Goal: Information Seeking & Learning: Learn about a topic

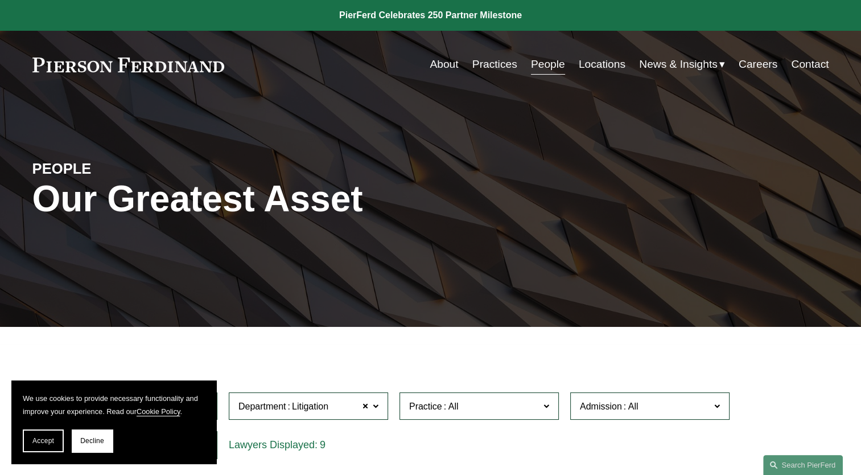
click at [175, 64] on link at bounding box center [128, 64] width 192 height 15
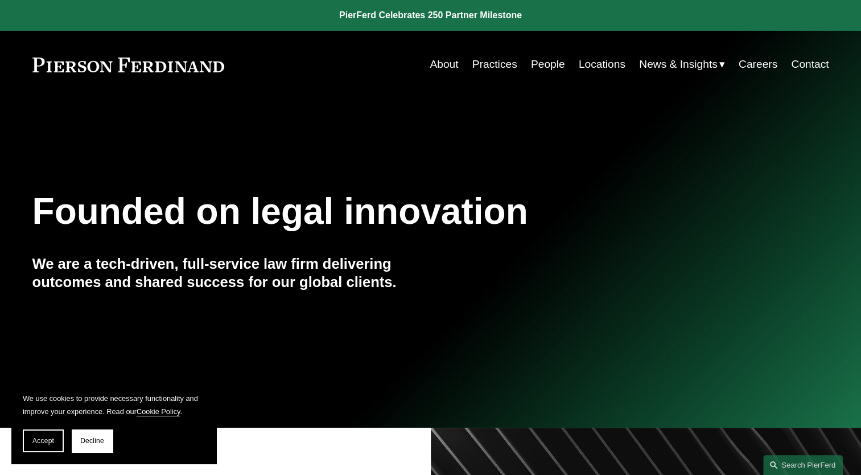
click at [549, 64] on link "People" at bounding box center [548, 65] width 34 height 22
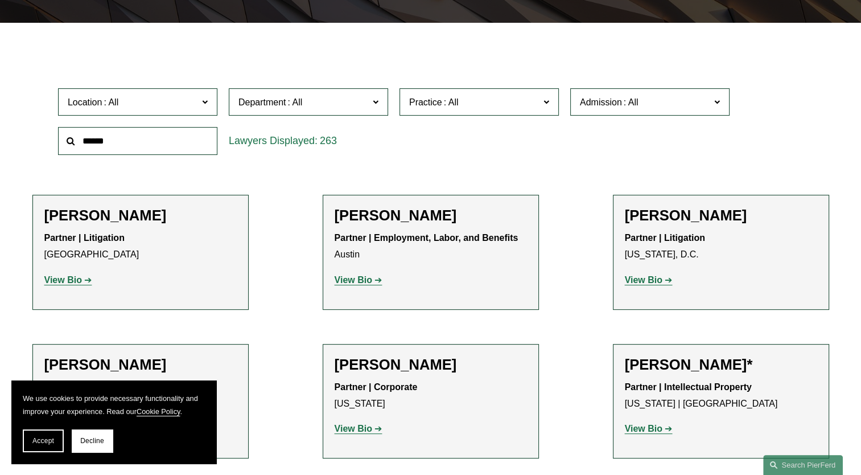
scroll to position [285, 0]
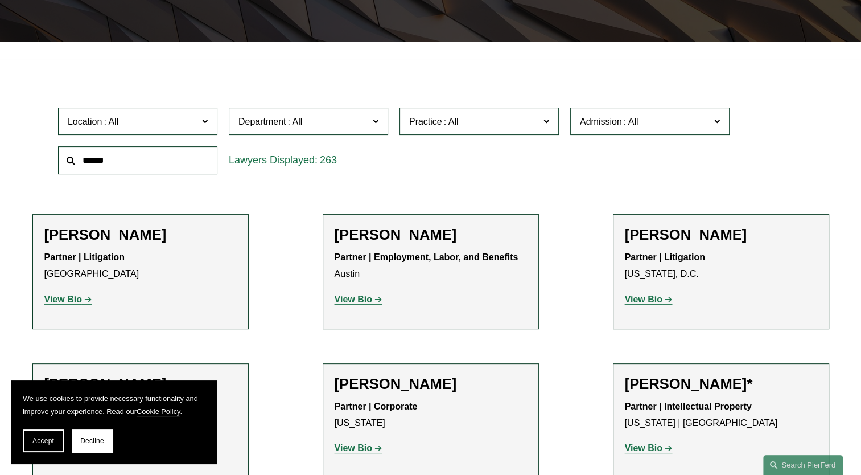
click at [186, 162] on input "text" at bounding box center [137, 160] width 159 height 28
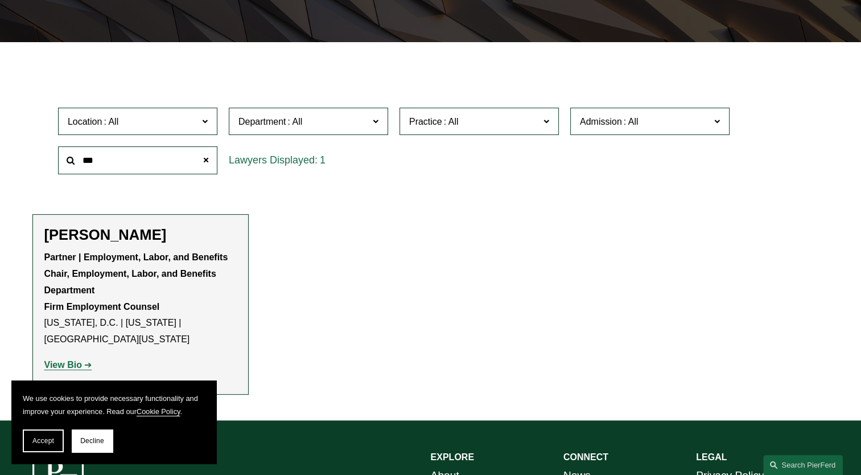
click at [119, 238] on h2 "[PERSON_NAME]" at bounding box center [140, 235] width 192 height 18
click at [73, 360] on strong "View Bio" at bounding box center [63, 365] width 38 height 10
drag, startPoint x: 121, startPoint y: 165, endPoint x: 80, endPoint y: 161, distance: 41.2
click at [80, 161] on input "***" at bounding box center [137, 160] width 159 height 28
type input "*********"
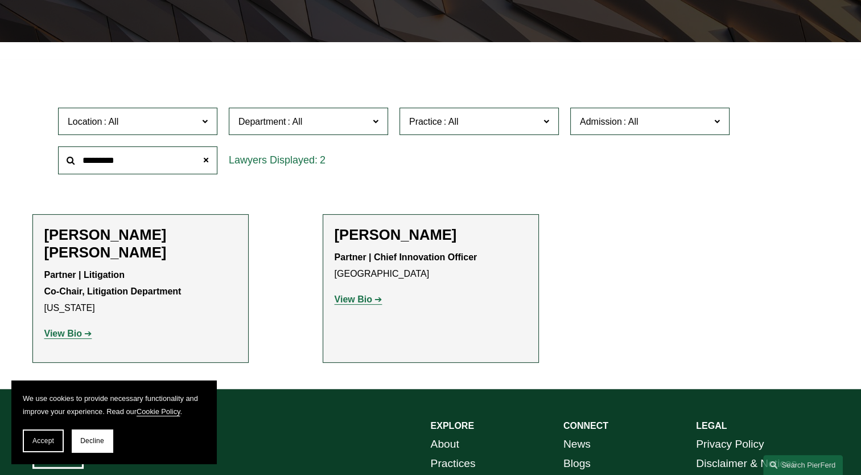
click at [157, 236] on h2 "[PERSON_NAME] [PERSON_NAME]" at bounding box center [140, 243] width 192 height 35
click at [85, 328] on link "View Bio" at bounding box center [68, 333] width 48 height 10
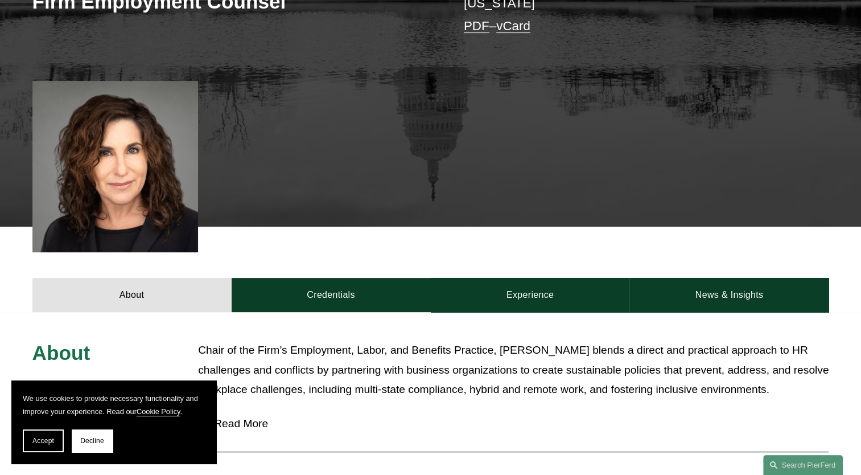
scroll to position [455, 0]
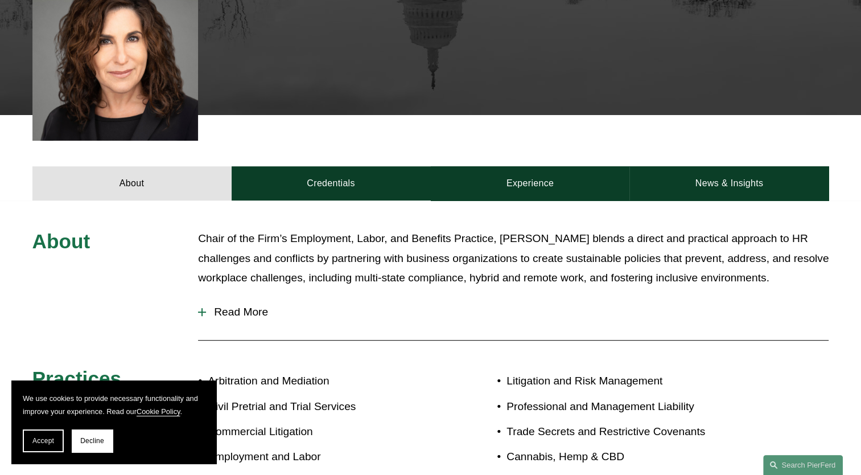
click at [230, 306] on span "Read More" at bounding box center [517, 312] width 623 height 13
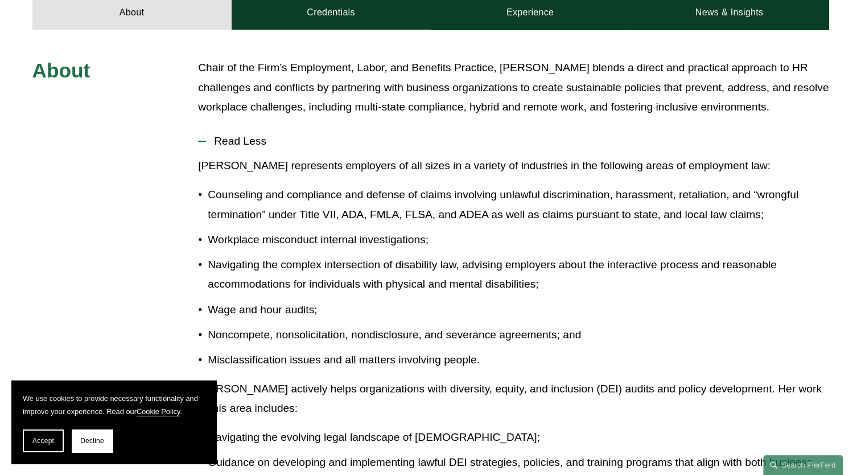
scroll to position [740, 0]
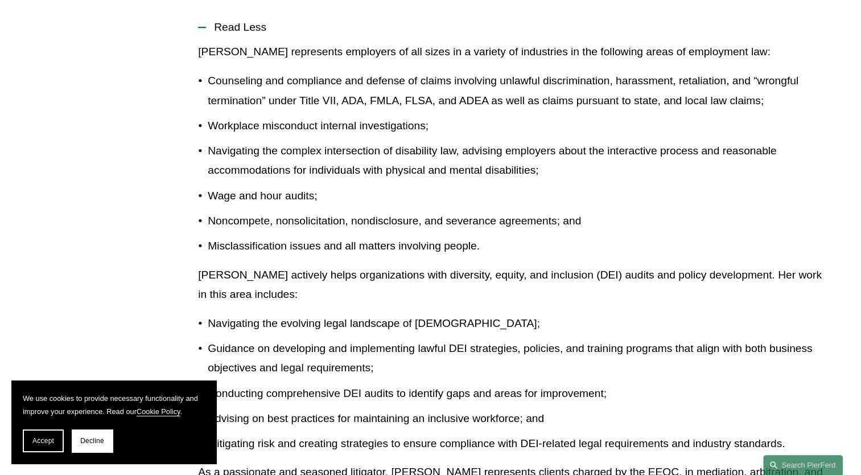
click at [321, 339] on p "Guidance on developing and implementing lawful DEI strategies, policies, and tr…" at bounding box center [518, 358] width 621 height 39
click at [80, 434] on button "Decline" at bounding box center [92, 440] width 41 height 23
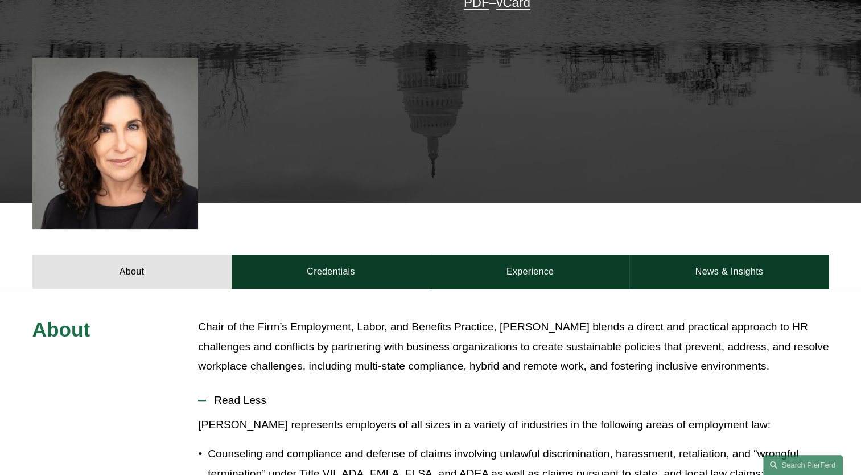
scroll to position [342, 0]
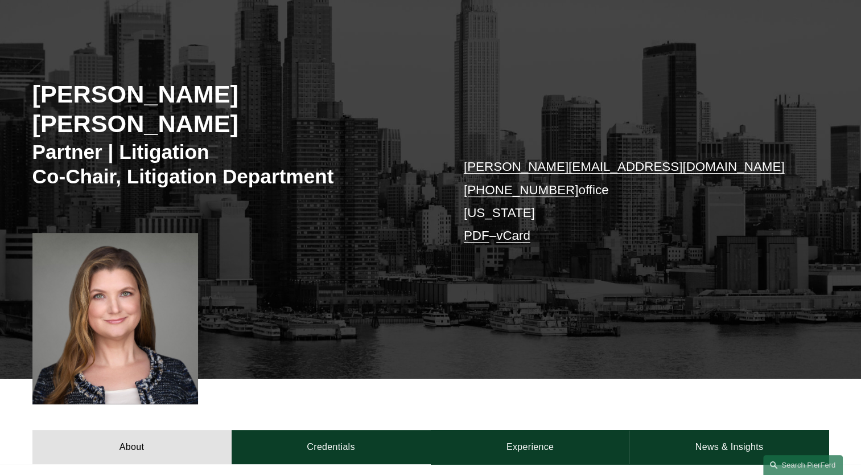
scroll to position [342, 0]
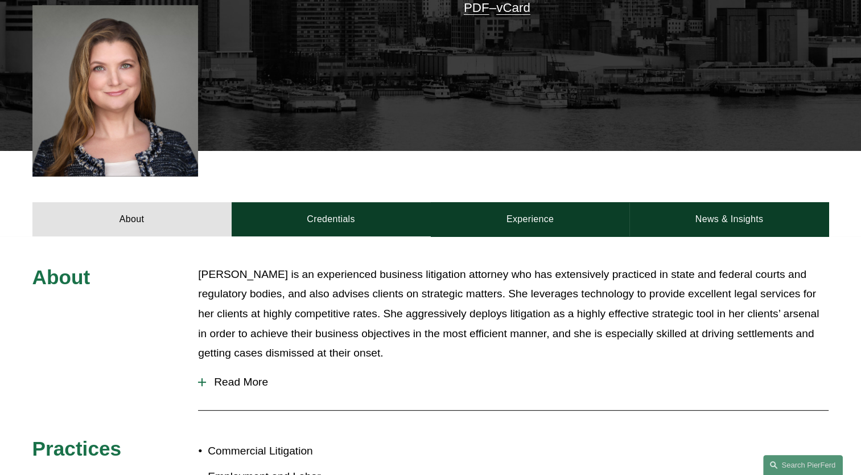
click at [355, 331] on p "[PERSON_NAME] is an experienced business litigation attorney who has extensivel…" at bounding box center [513, 314] width 631 height 98
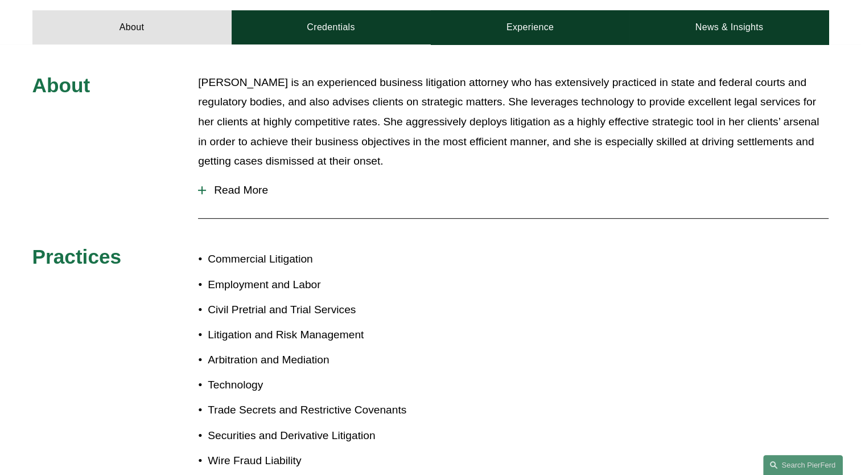
scroll to position [455, 0]
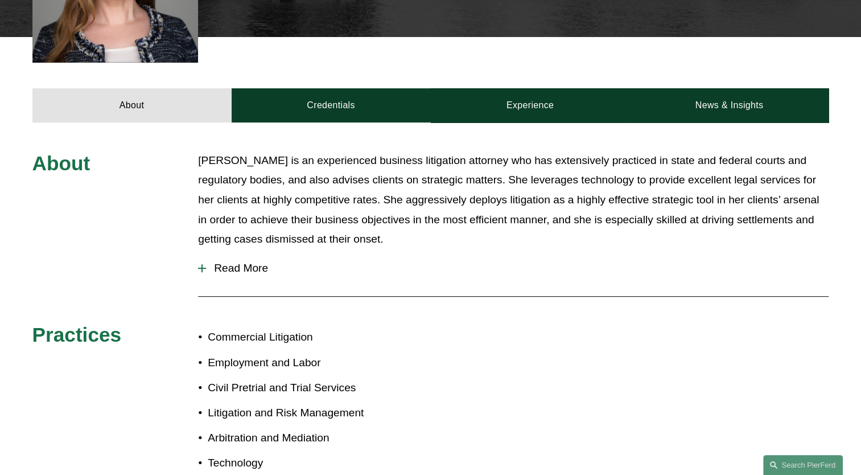
click at [249, 262] on span "Read More" at bounding box center [517, 268] width 623 height 13
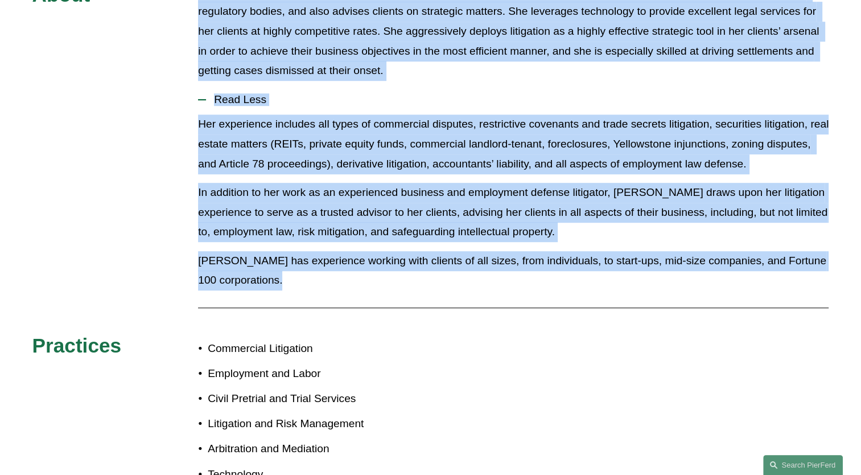
scroll to position [687, 0]
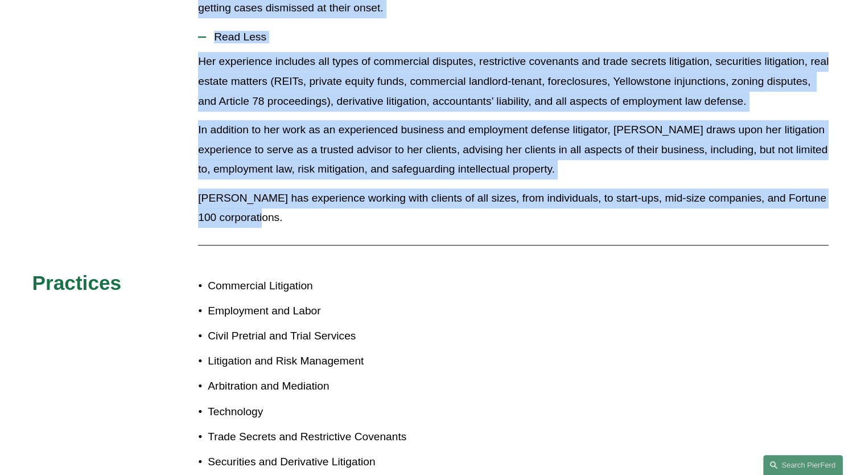
drag, startPoint x: 196, startPoint y: 191, endPoint x: 470, endPoint y: 202, distance: 274.0
click at [470, 202] on div "About Christina is an experienced business litigation attorney who has extensiv…" at bounding box center [430, 249] width 861 height 659
copy div "Christina is an experienced business litigation attorney who has extensively pr…"
